Goal: Task Accomplishment & Management: Complete application form

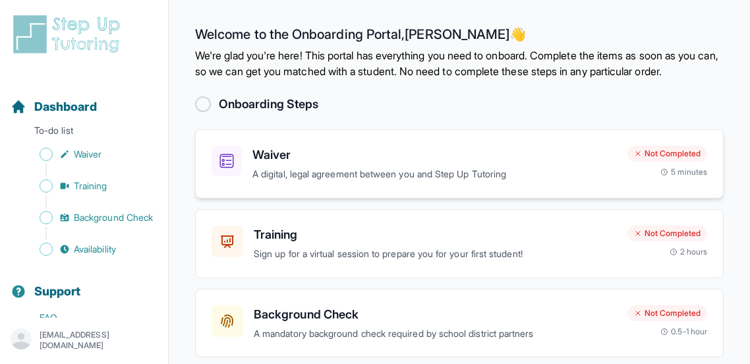
click at [366, 182] on p "A digital, legal agreement between you and Step Up Tutoring" at bounding box center [435, 174] width 365 height 15
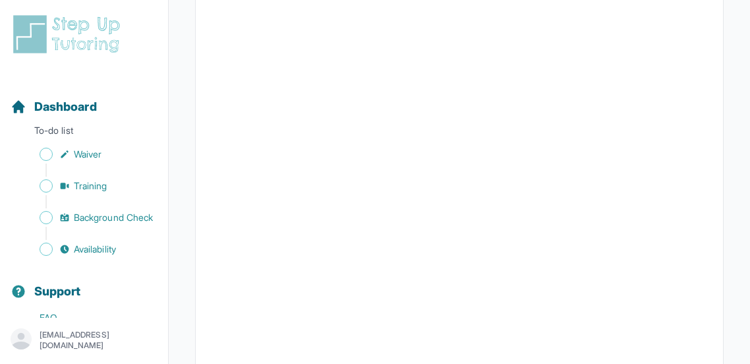
scroll to position [1965, 0]
click at [92, 186] on span "Training" at bounding box center [91, 185] width 34 height 13
click at [131, 217] on span "Background Check" at bounding box center [113, 217] width 79 height 13
